Goal: Task Accomplishment & Management: Manage account settings

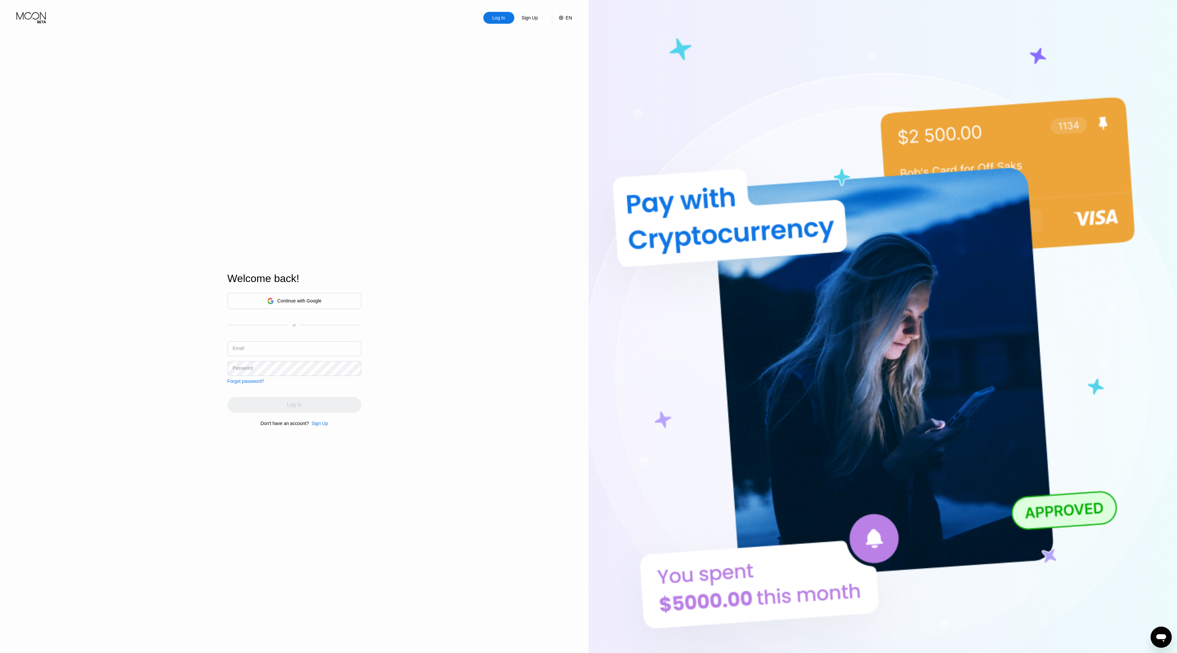
click at [411, 608] on div "Log In Sign Up EN Language English Save Welcome back! Continue with Google or E…" at bounding box center [294, 359] width 588 height 719
click at [301, 298] on div "Continue with Google" at bounding box center [299, 300] width 44 height 5
